Goal: Task Accomplishment & Management: Manage account settings

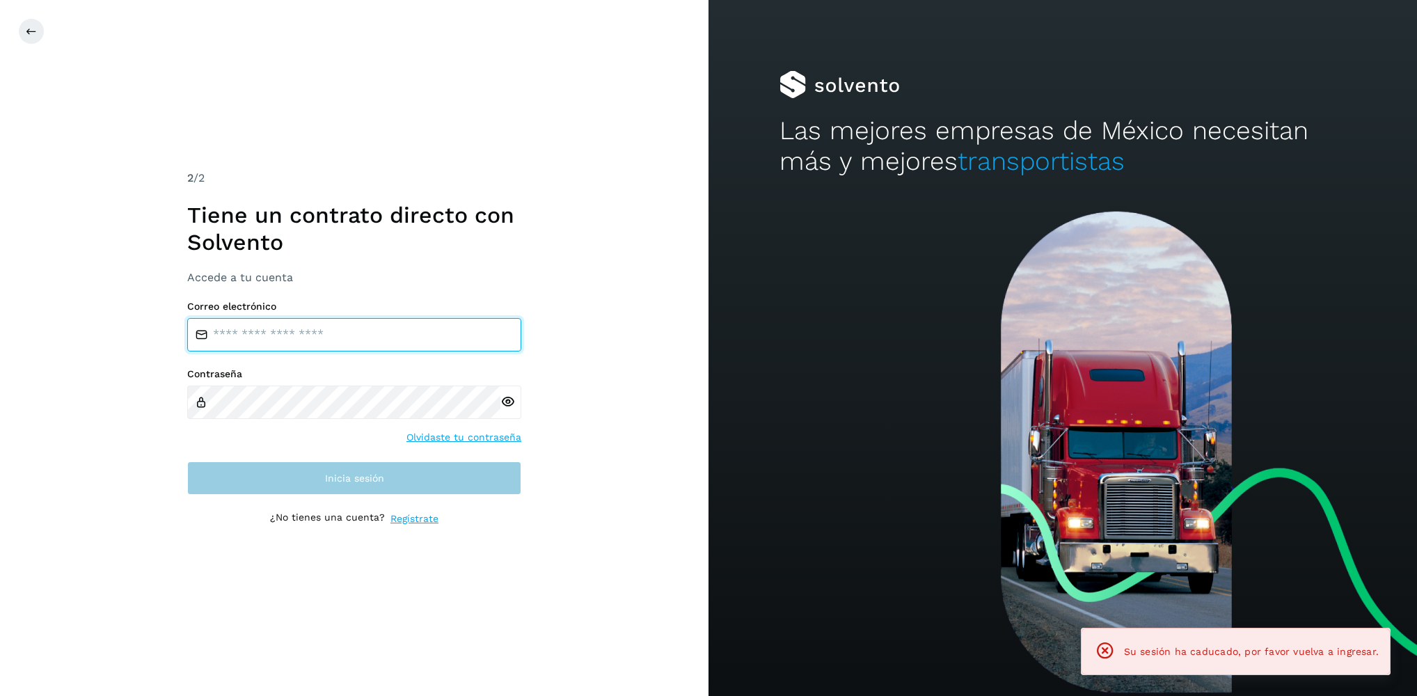
type input "**********"
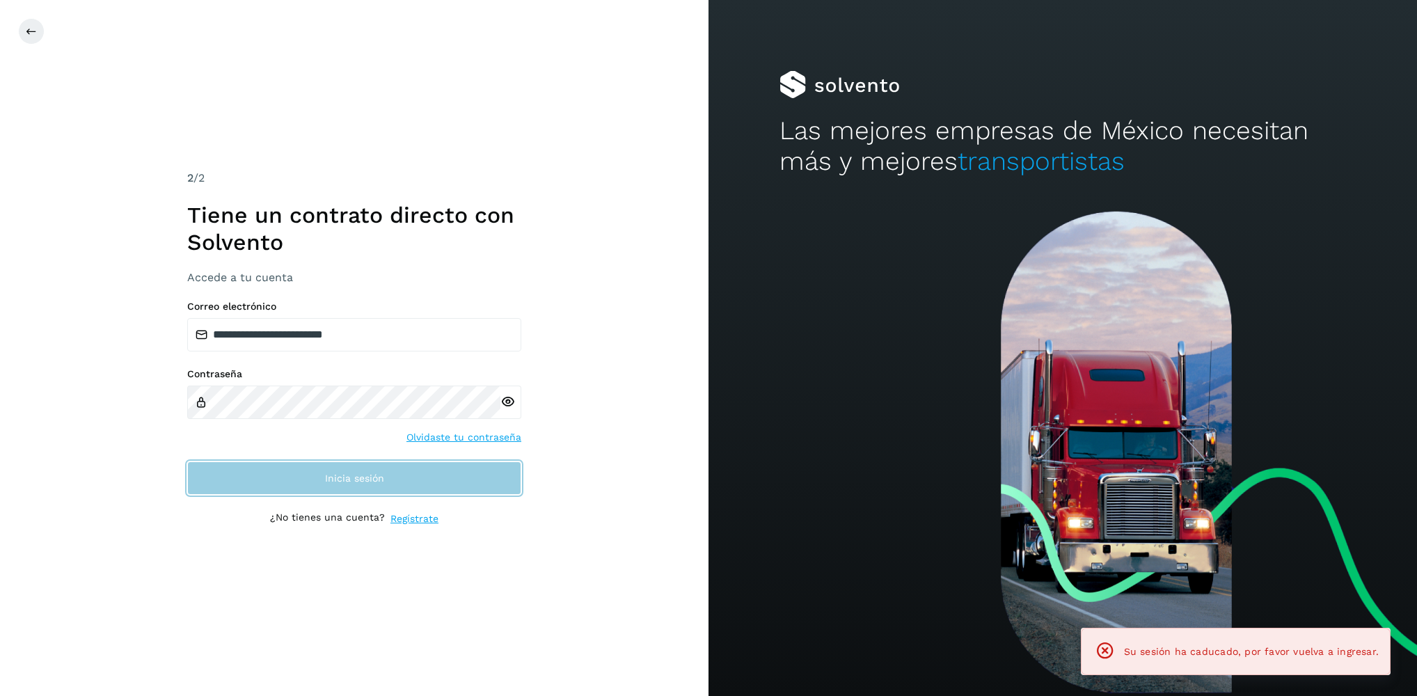
click at [333, 480] on span "Inicia sesión" at bounding box center [354, 478] width 59 height 10
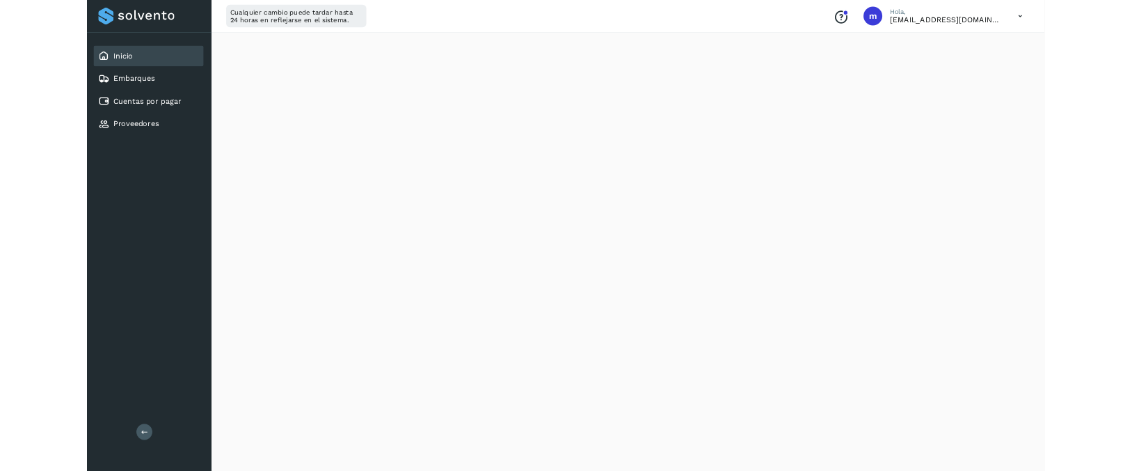
scroll to position [257, 0]
